Goal: Information Seeking & Learning: Learn about a topic

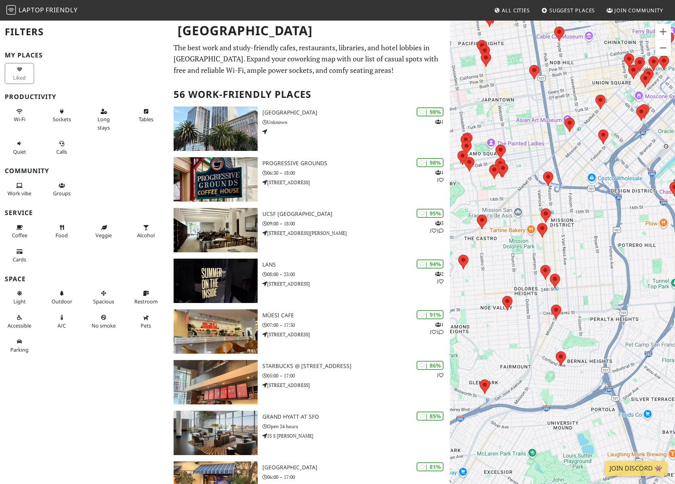
drag, startPoint x: 603, startPoint y: 185, endPoint x: 588, endPoint y: 229, distance: 46.5
click at [588, 229] on div at bounding box center [562, 262] width 225 height 484
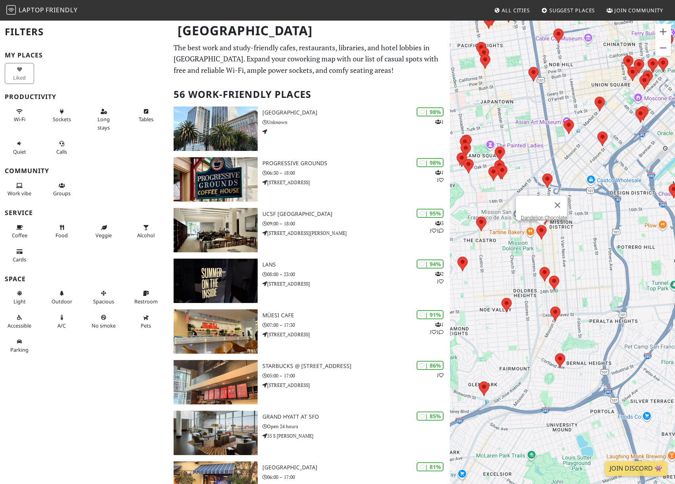
click at [536, 225] on area at bounding box center [536, 225] width 0 height 0
click at [539, 267] on area at bounding box center [539, 267] width 0 height 0
click at [549, 276] on area at bounding box center [549, 276] width 0 height 0
click at [501, 298] on area at bounding box center [501, 298] width 0 height 0
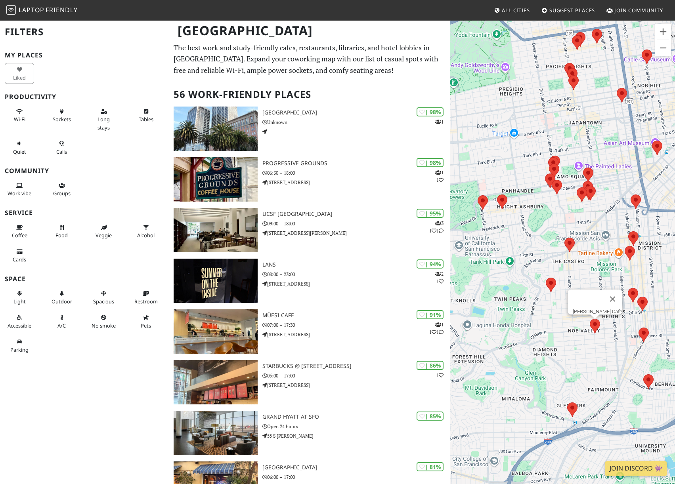
drag, startPoint x: 485, startPoint y: 253, endPoint x: 568, endPoint y: 273, distance: 85.1
click at [568, 273] on div "[PERSON_NAME] Cafe" at bounding box center [562, 262] width 225 height 484
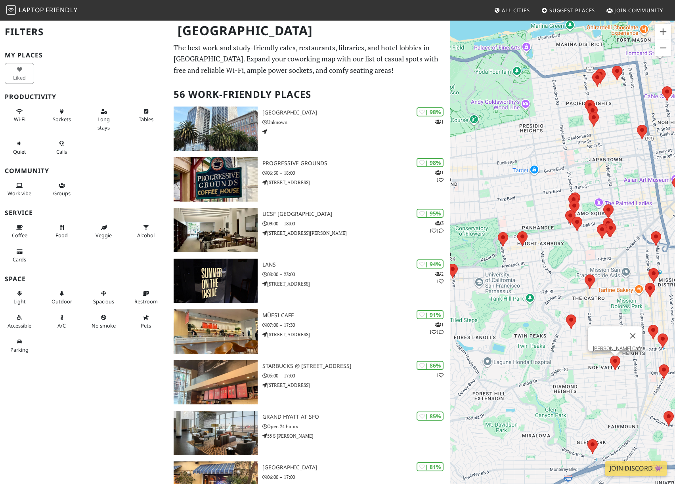
drag, startPoint x: 478, startPoint y: 241, endPoint x: 498, endPoint y: 278, distance: 42.6
click at [498, 278] on div "[PERSON_NAME] Cafe" at bounding box center [562, 262] width 225 height 484
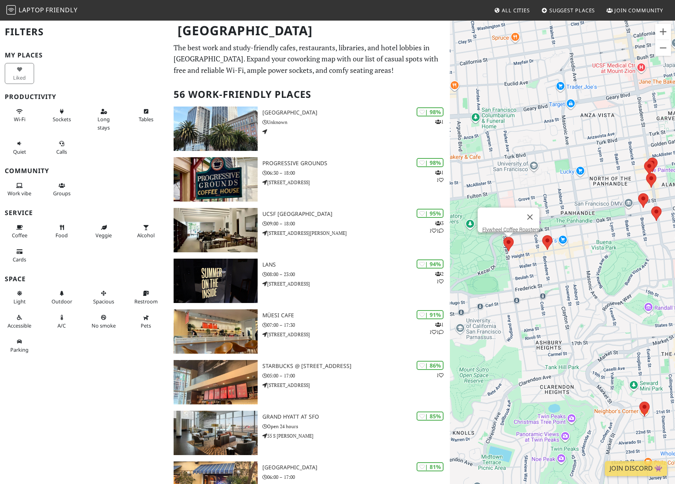
click at [503, 237] on area at bounding box center [503, 237] width 0 height 0
click at [508, 227] on link "Flywheel Coffee Roasters" at bounding box center [510, 230] width 57 height 6
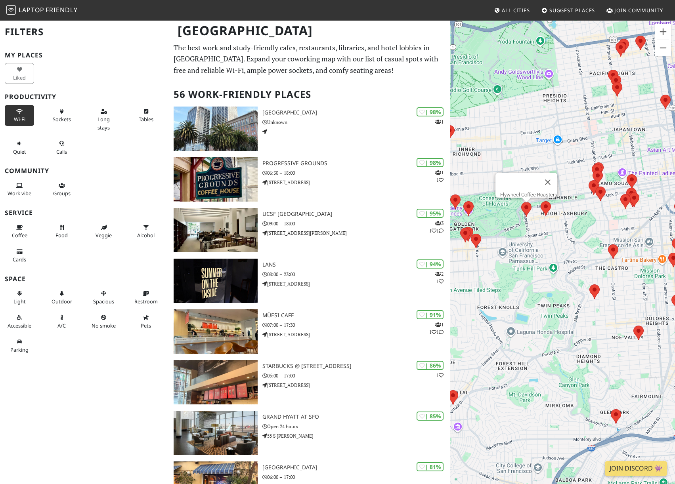
click at [24, 117] on span "Wi-Fi" at bounding box center [19, 119] width 11 height 7
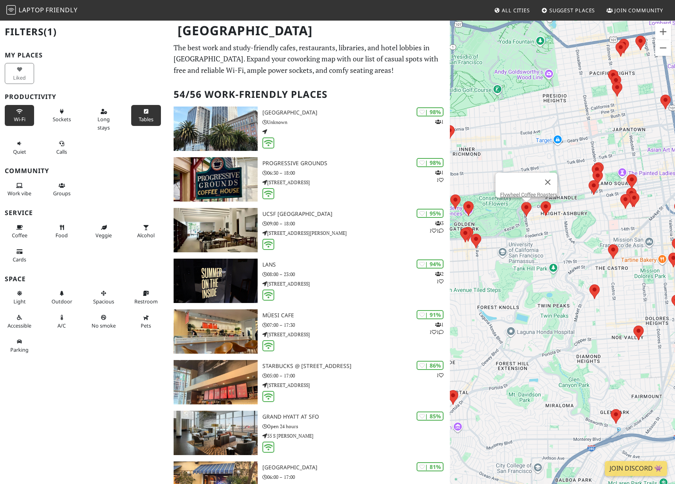
click at [143, 111] on icon at bounding box center [146, 111] width 6 height 5
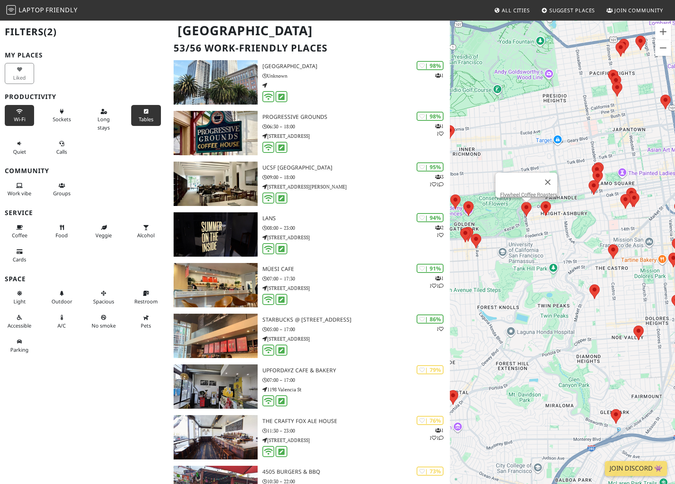
scroll to position [61, 0]
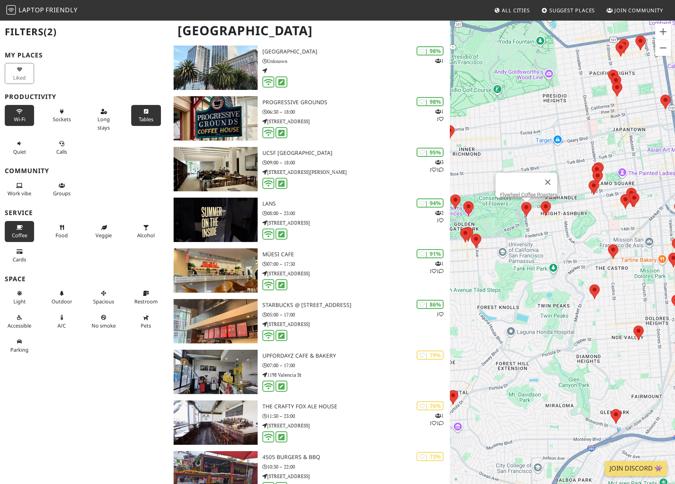
click at [24, 239] on span "Coffee" at bounding box center [19, 235] width 15 height 7
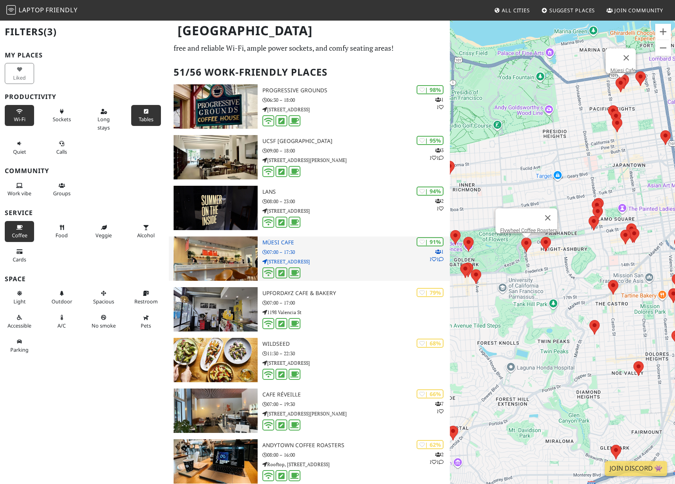
scroll to position [0, 0]
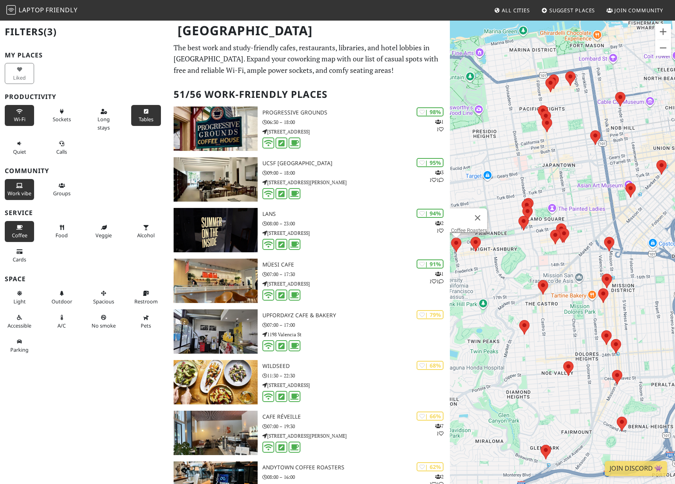
click at [15, 187] on button "Work vibe" at bounding box center [19, 189] width 29 height 21
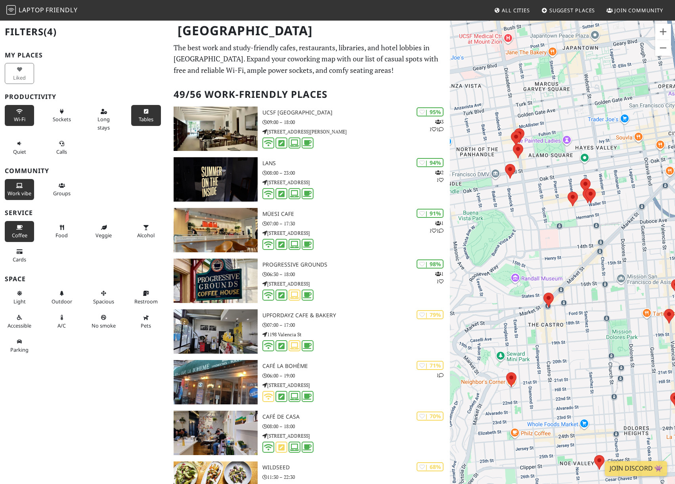
drag, startPoint x: 590, startPoint y: 237, endPoint x: 540, endPoint y: 297, distance: 78.3
click at [541, 296] on div "Flywheel Coffee Roasters" at bounding box center [562, 262] width 225 height 484
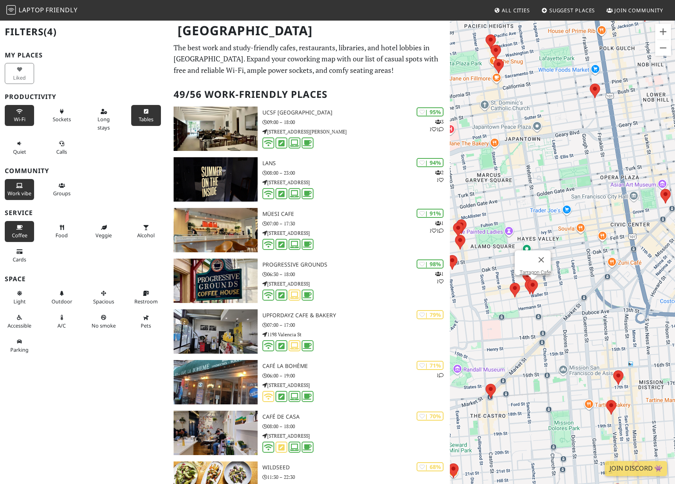
click at [528, 280] on area at bounding box center [528, 280] width 0 height 0
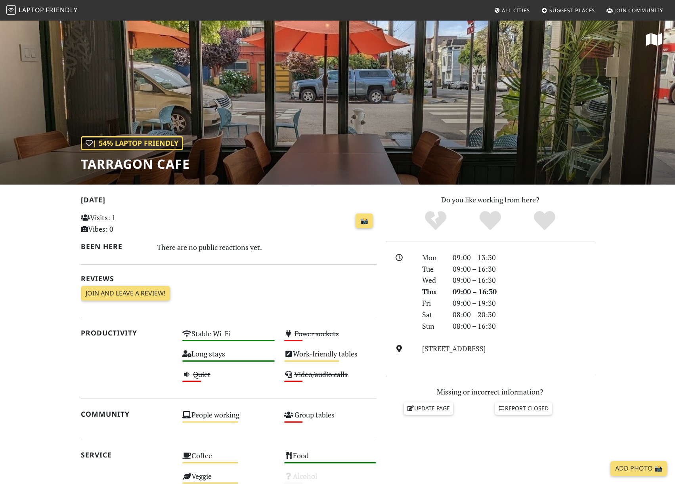
click at [122, 166] on h1 "Tarragon Cafe" at bounding box center [135, 164] width 109 height 15
copy div "Tarragon Cafe"
